Goal: Task Accomplishment & Management: Use online tool/utility

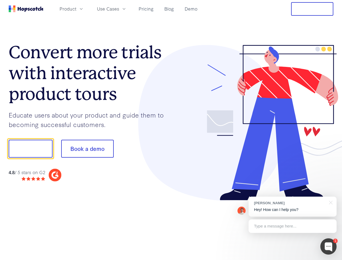
click at [171, 130] on div at bounding box center [252, 123] width 163 height 156
click at [76, 9] on span "Product" at bounding box center [68, 8] width 17 height 7
click at [119, 9] on span "Use Cases" at bounding box center [108, 8] width 22 height 7
click at [313, 9] on button "Free Trial" at bounding box center [312, 9] width 42 height 14
click at [30, 149] on button "Show me!" at bounding box center [31, 149] width 44 height 18
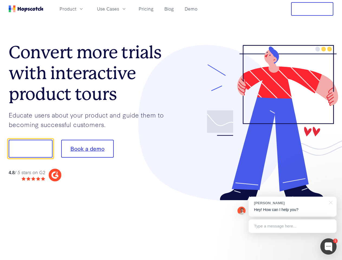
click at [87, 149] on button "Book a demo" at bounding box center [87, 149] width 53 height 18
click at [329, 247] on div at bounding box center [329, 247] width 16 height 16
click at [293, 207] on div "[PERSON_NAME] Hey! How can I help you?" at bounding box center [293, 207] width 88 height 20
click at [330, 202] on div at bounding box center [286, 148] width 102 height 181
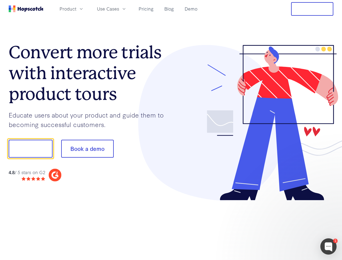
click at [293, 226] on div at bounding box center [286, 184] width 102 height 108
